Goal: Check status: Check status

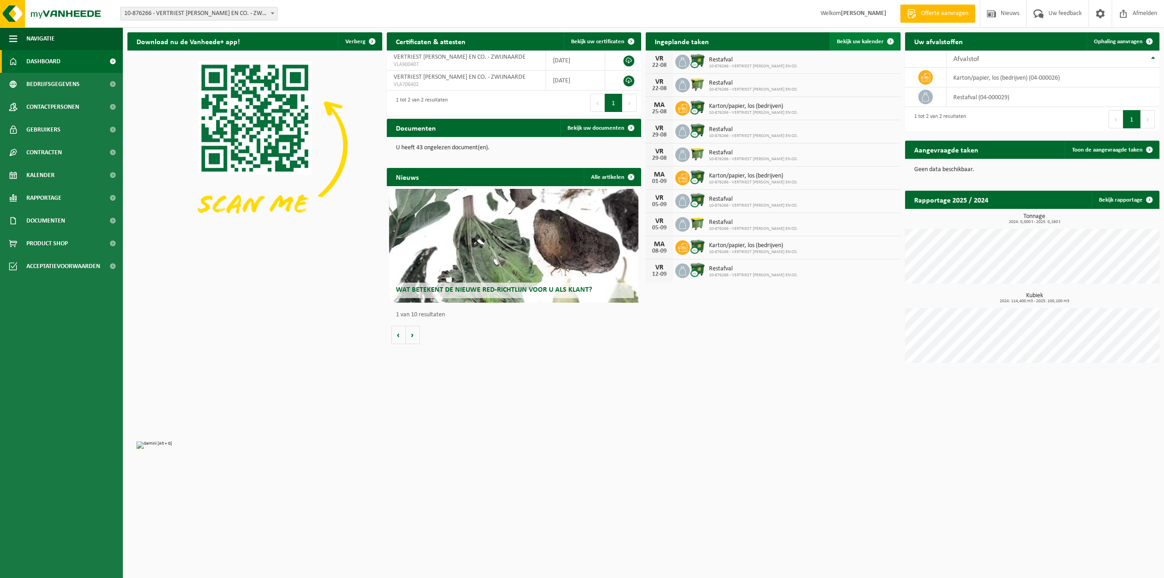
click at [879, 39] on span "Bekijk uw kalender" at bounding box center [860, 42] width 47 height 6
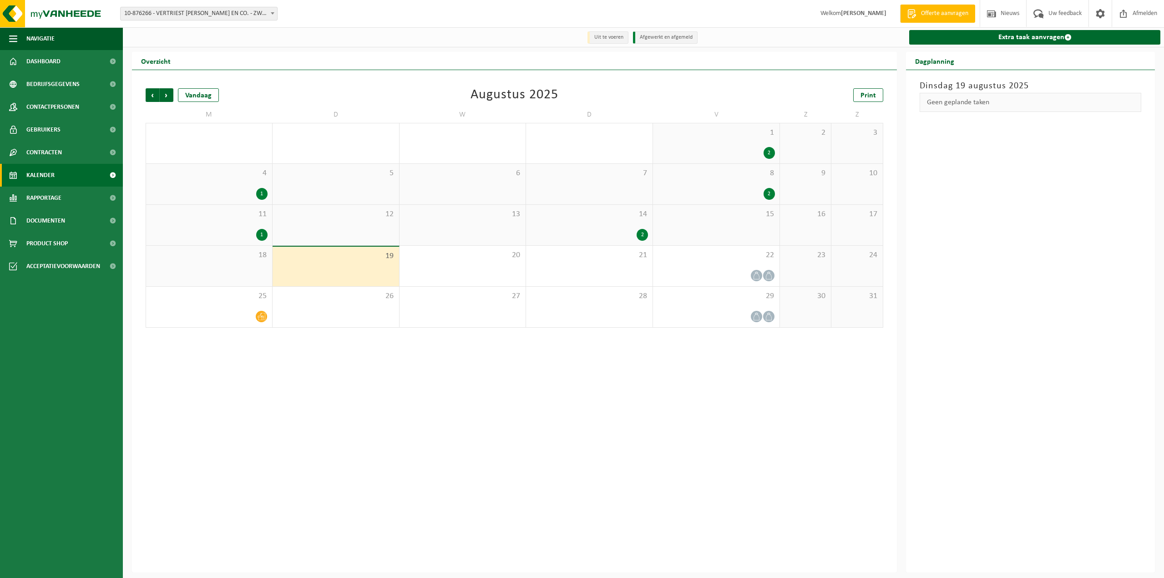
click at [240, 264] on div "18" at bounding box center [209, 266] width 126 height 41
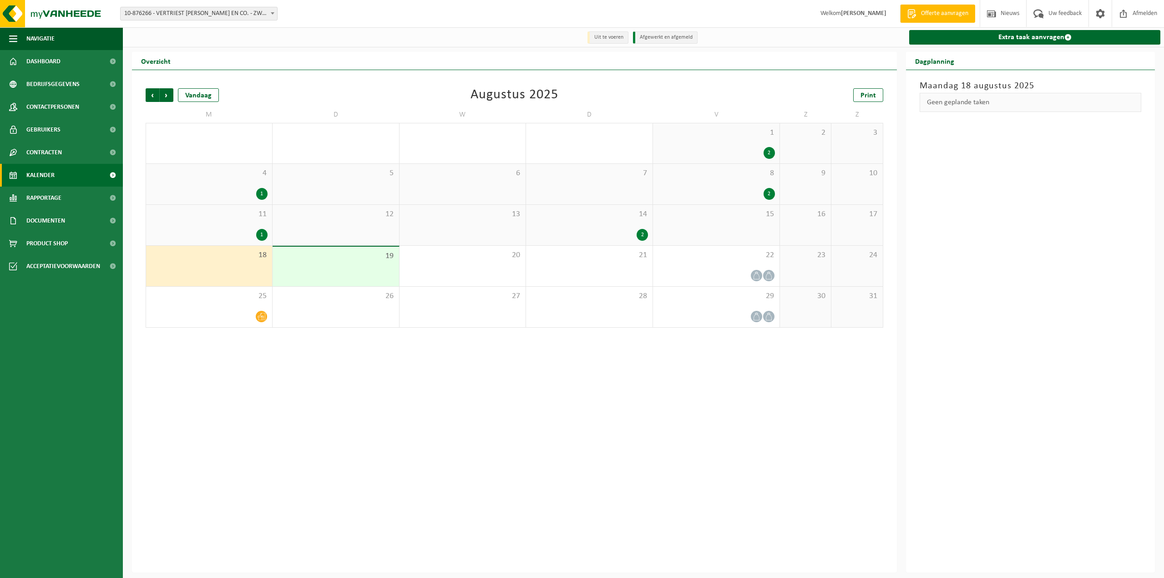
click at [229, 260] on span "18" at bounding box center [209, 255] width 117 height 10
click at [728, 230] on div "15" at bounding box center [716, 225] width 127 height 41
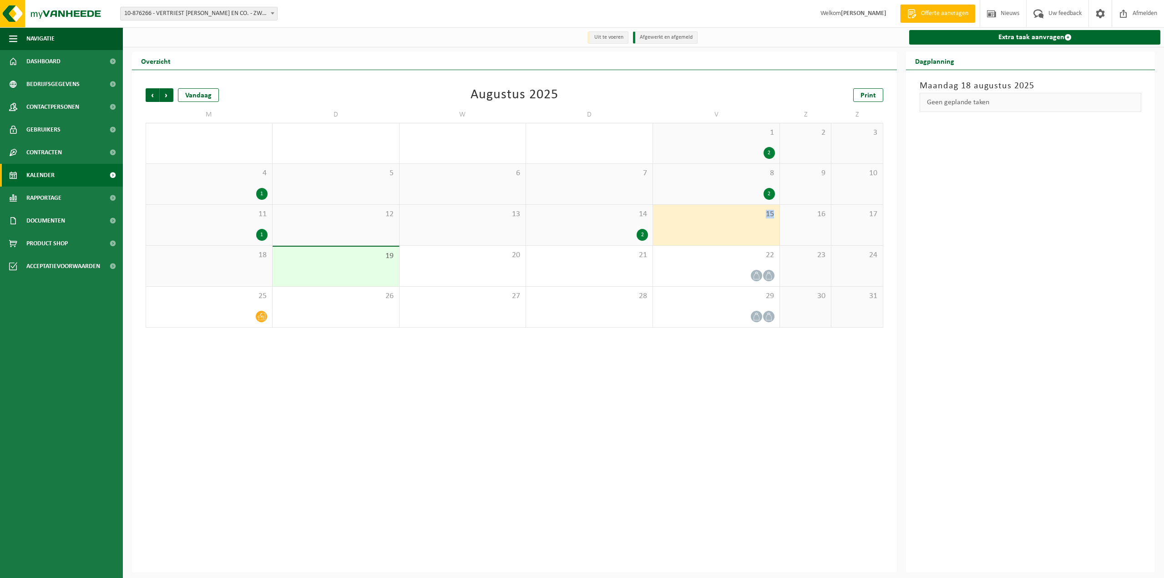
click at [728, 230] on div "15" at bounding box center [716, 225] width 127 height 41
click at [644, 235] on div "2" at bounding box center [642, 235] width 11 height 12
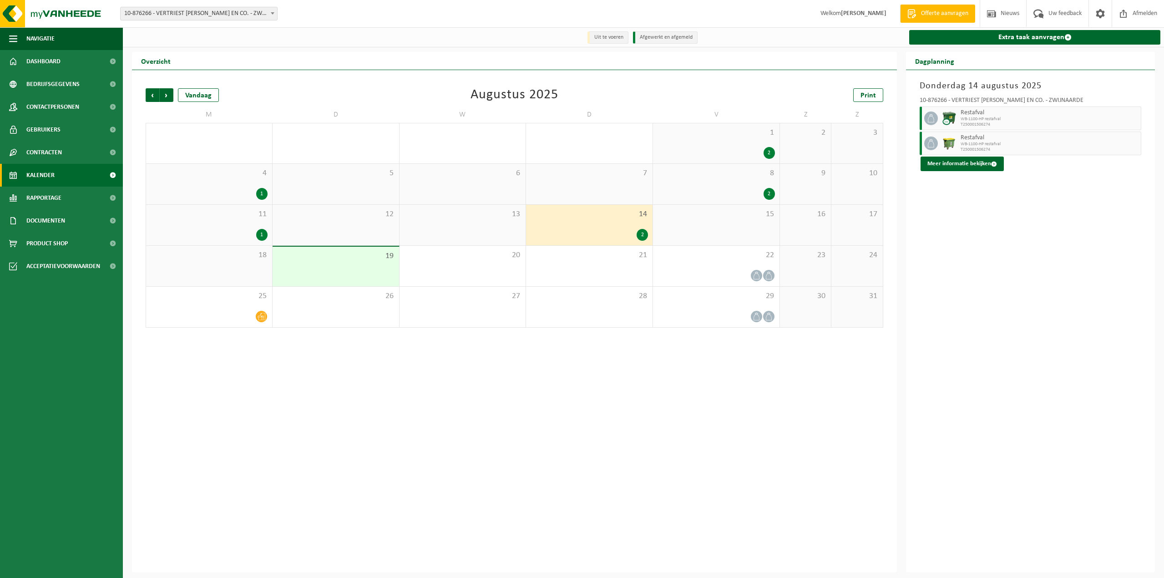
click at [260, 237] on div "1" at bounding box center [261, 235] width 11 height 12
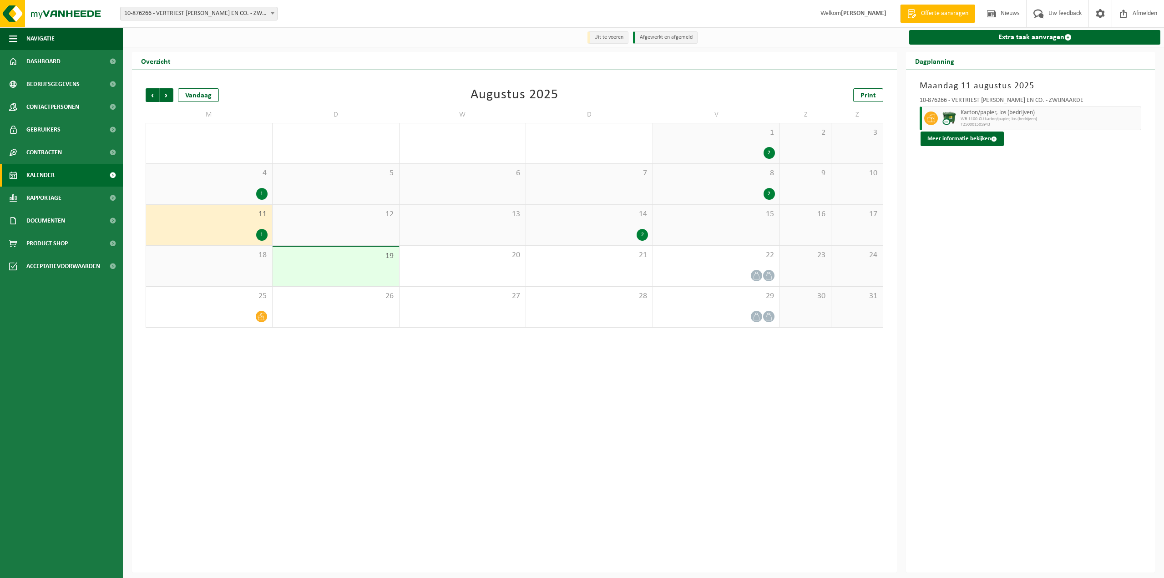
click at [766, 191] on div "2" at bounding box center [769, 194] width 11 height 12
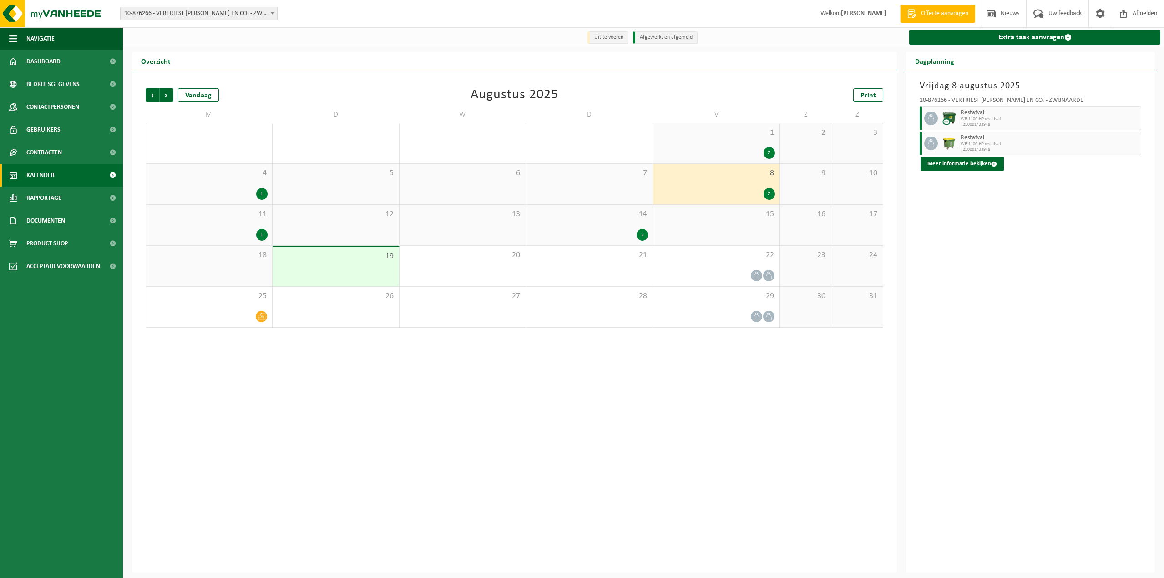
click at [266, 234] on div "1" at bounding box center [261, 235] width 11 height 12
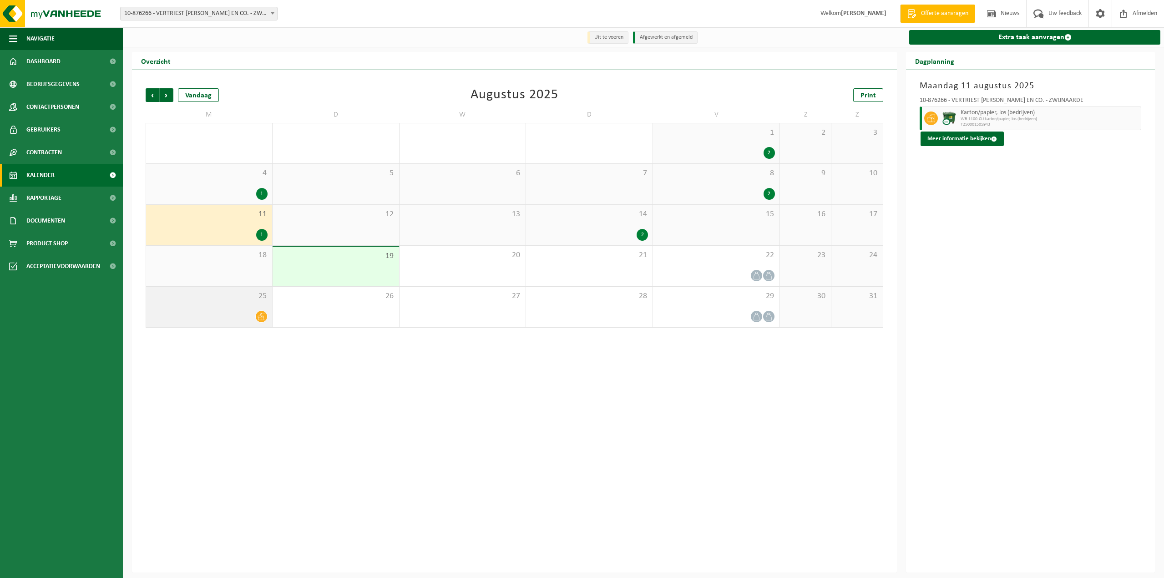
click at [258, 316] on icon at bounding box center [262, 317] width 8 height 8
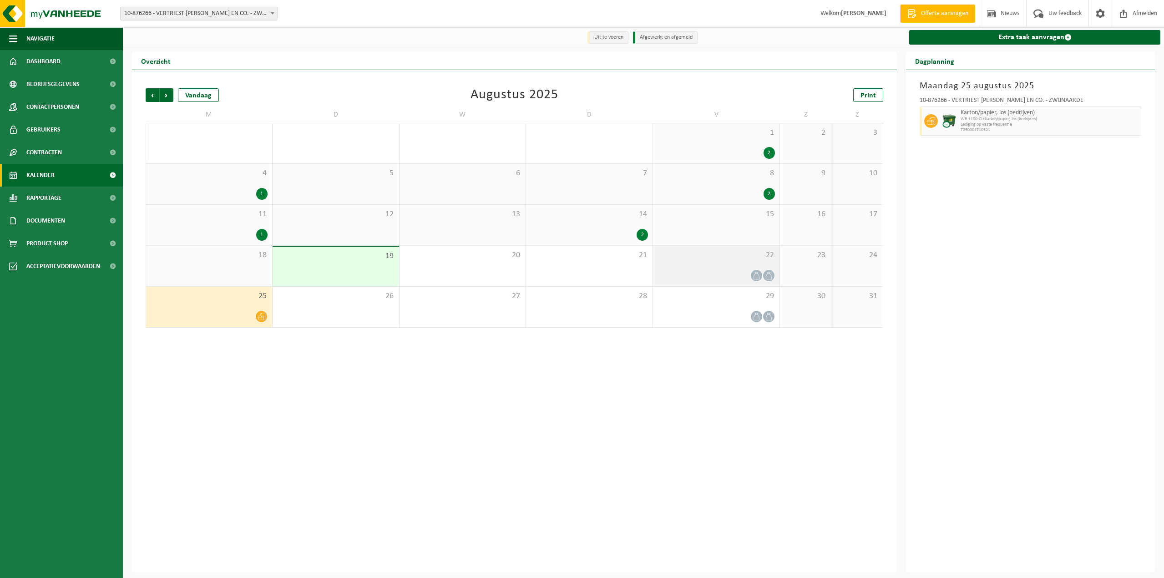
click at [760, 279] on icon at bounding box center [757, 276] width 8 height 8
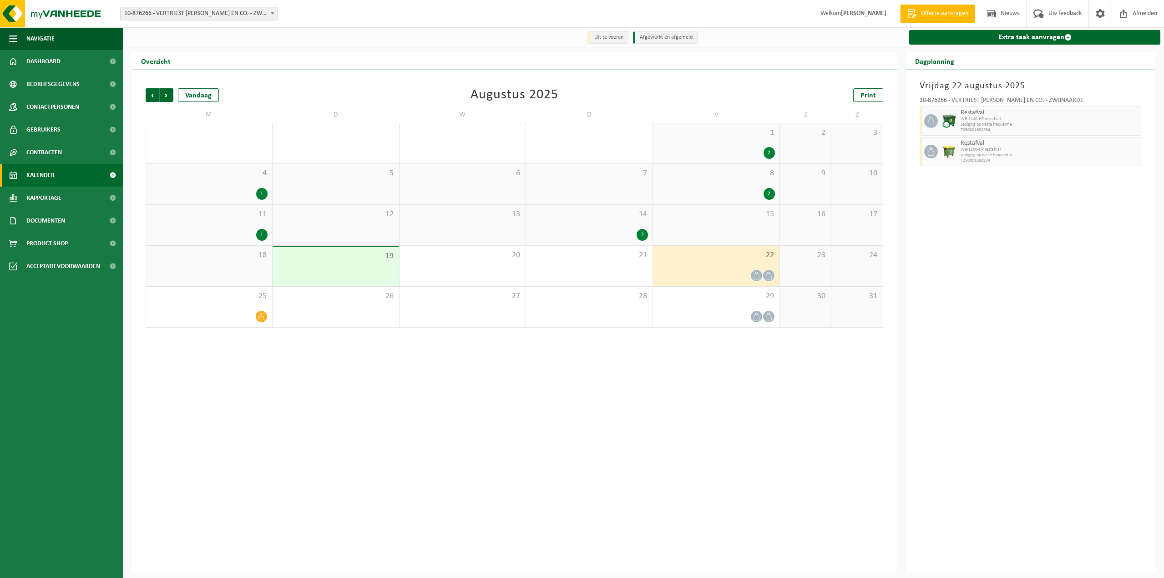
click at [779, 278] on tr "18 19 20 21 22 23 24" at bounding box center [515, 266] width 738 height 41
click at [258, 310] on div "25" at bounding box center [209, 307] width 126 height 41
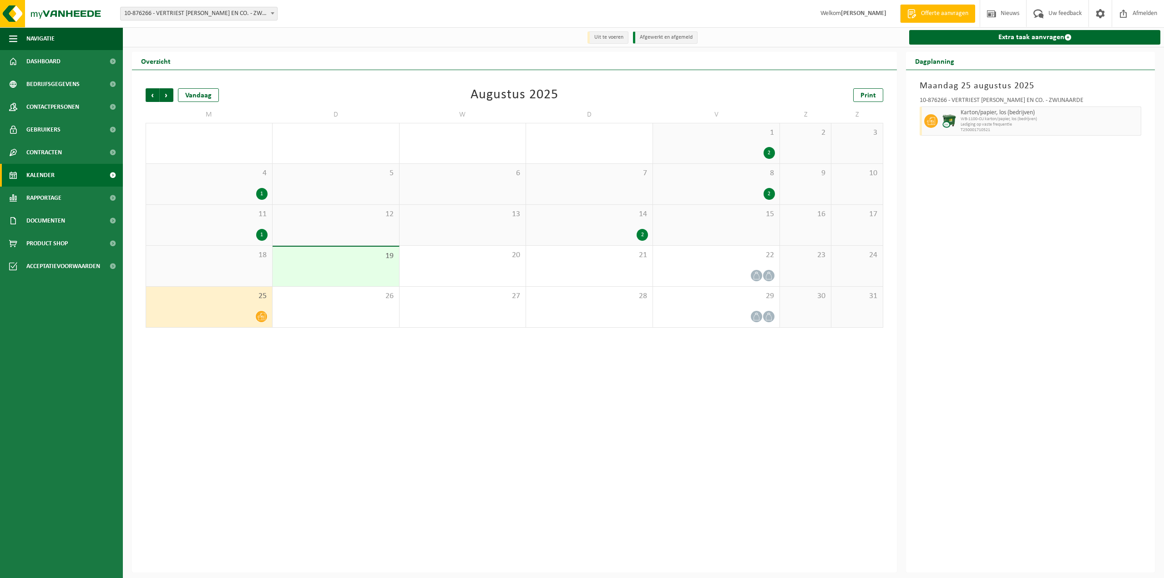
click at [262, 235] on div "1" at bounding box center [261, 235] width 11 height 12
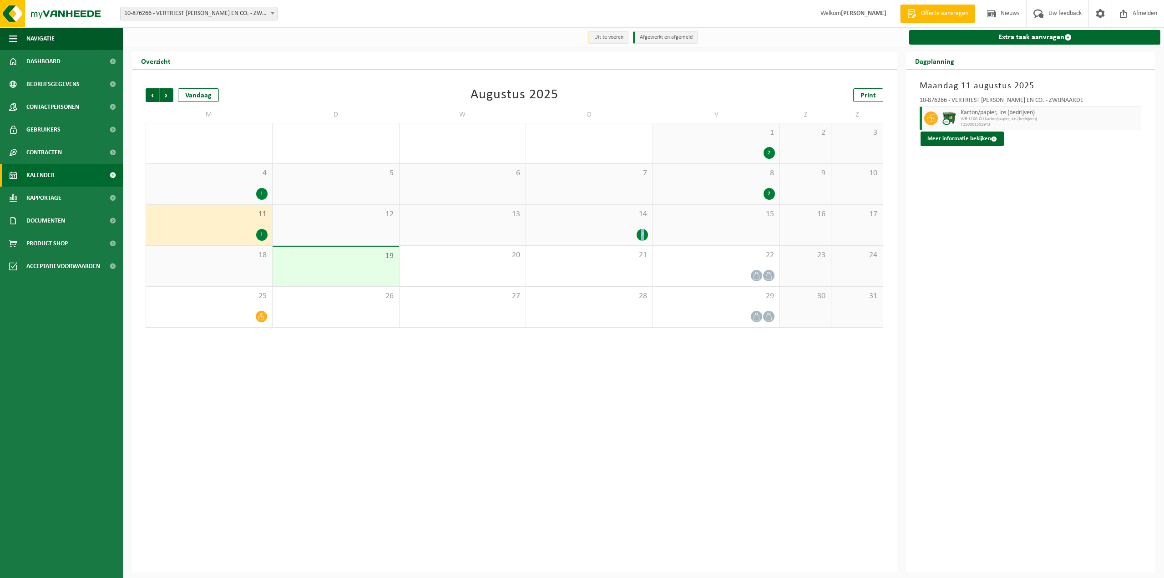
click at [642, 233] on div "2" at bounding box center [642, 235] width 11 height 12
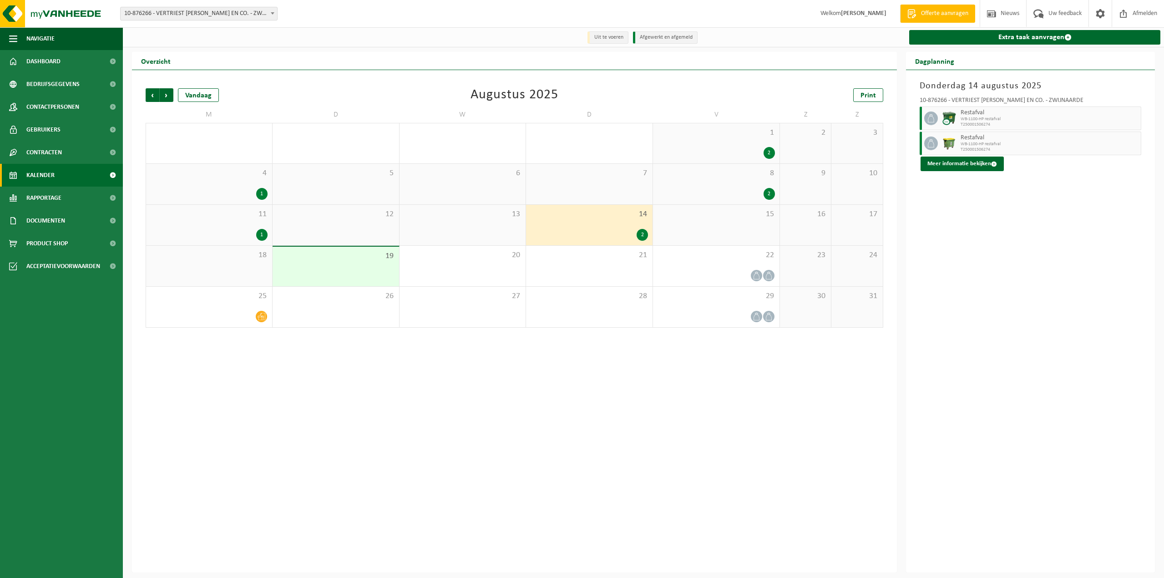
click at [260, 197] on div "1" at bounding box center [261, 194] width 11 height 12
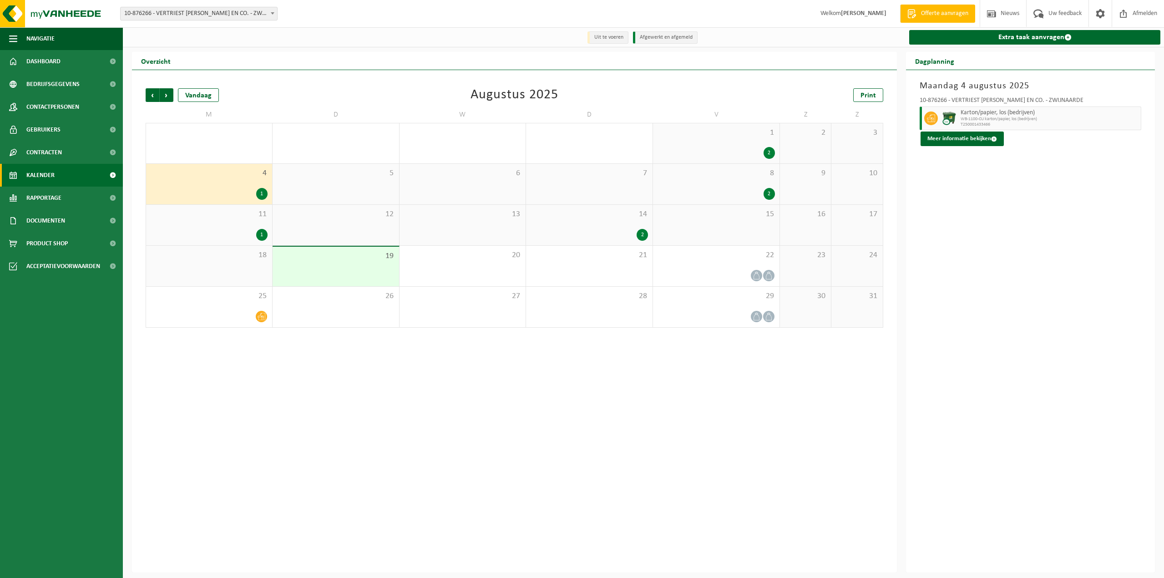
click at [261, 235] on div "1" at bounding box center [261, 235] width 11 height 12
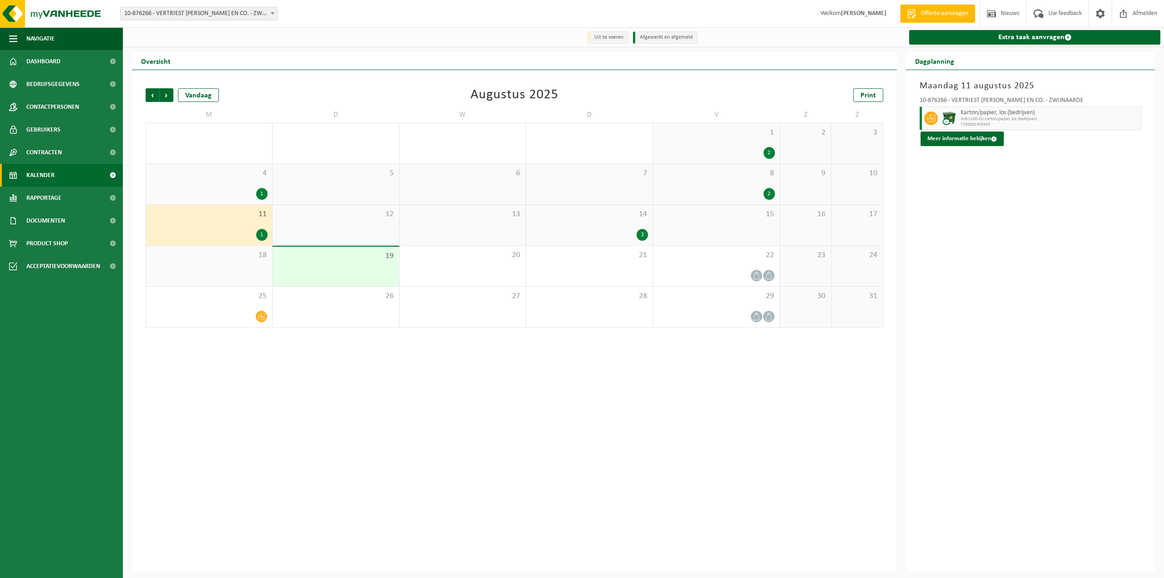
click at [264, 278] on div "18" at bounding box center [209, 266] width 126 height 41
